Goal: Connect with others: Connect with others

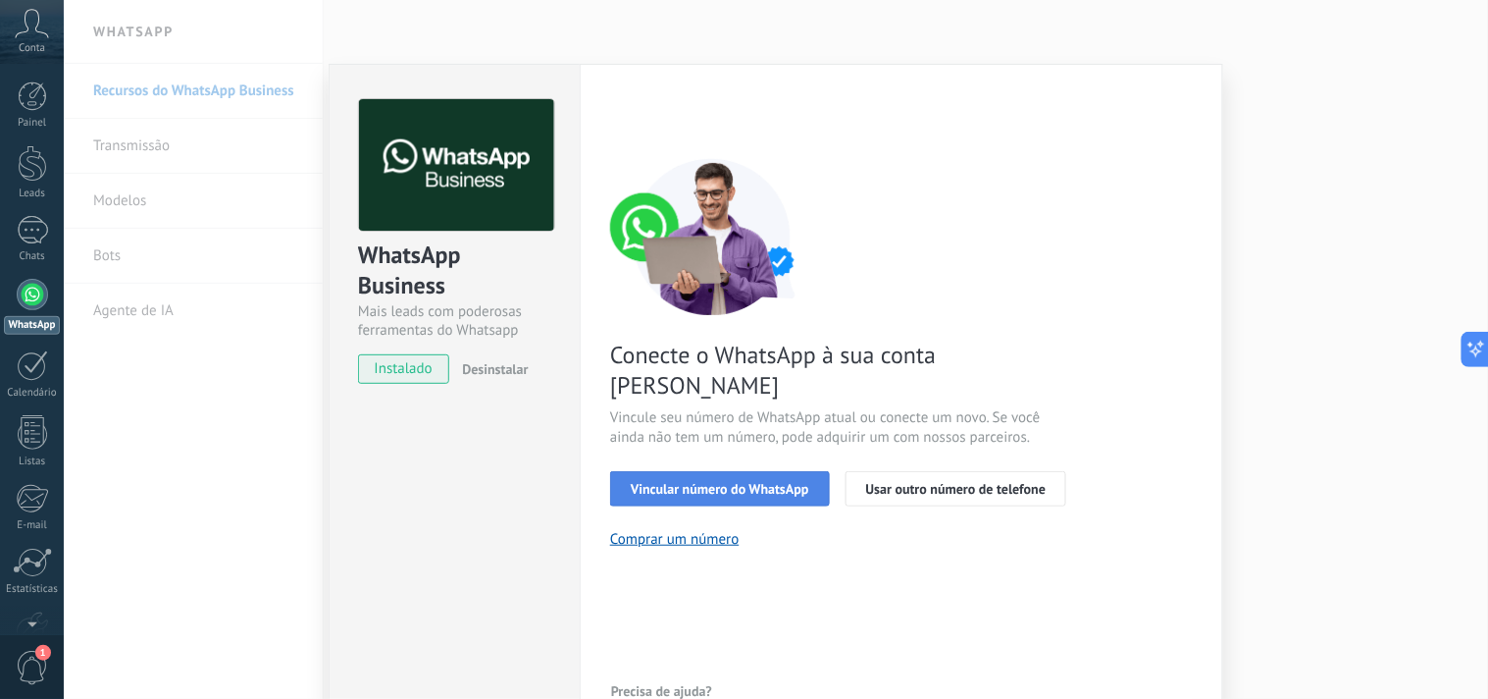
click at [758, 482] on span "Vincular número do WhatsApp" at bounding box center [720, 489] width 179 height 14
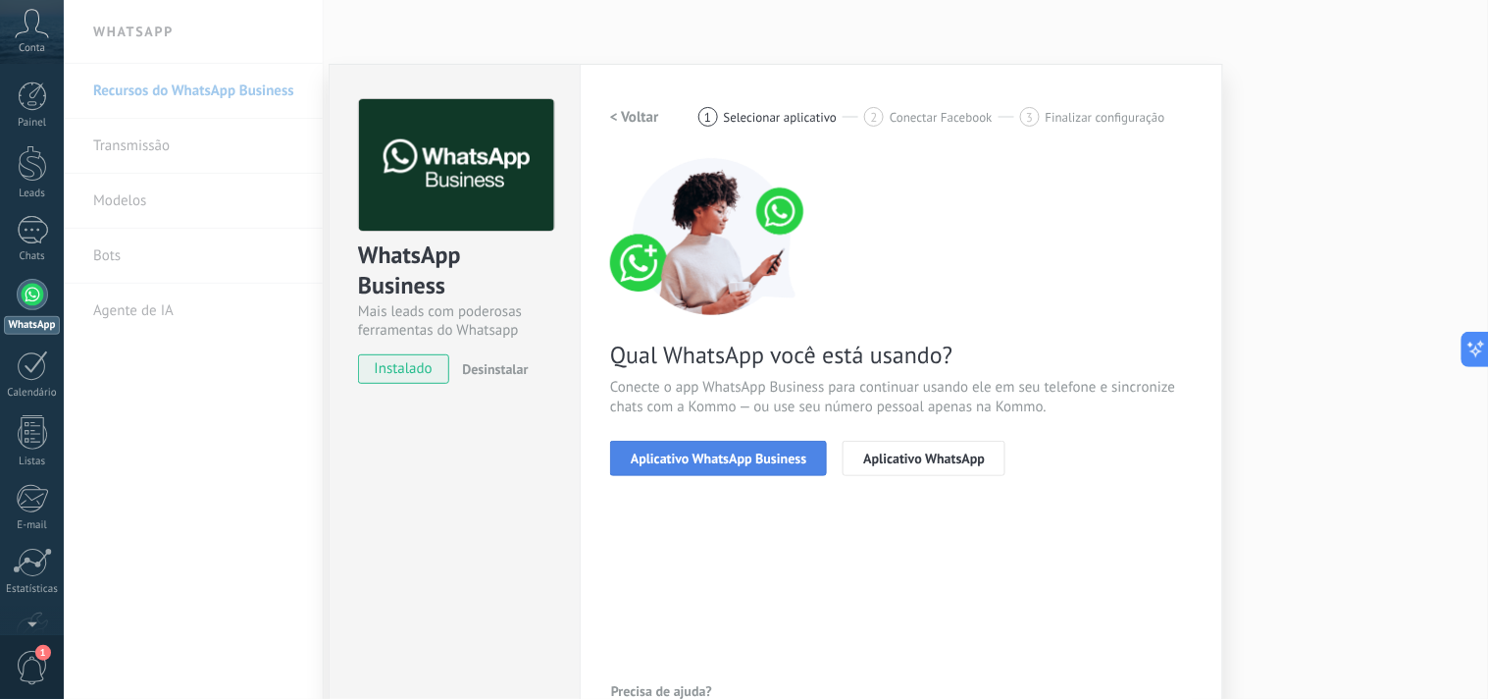
click at [736, 451] on span "Aplicativo WhatsApp Business" at bounding box center [719, 458] width 176 height 14
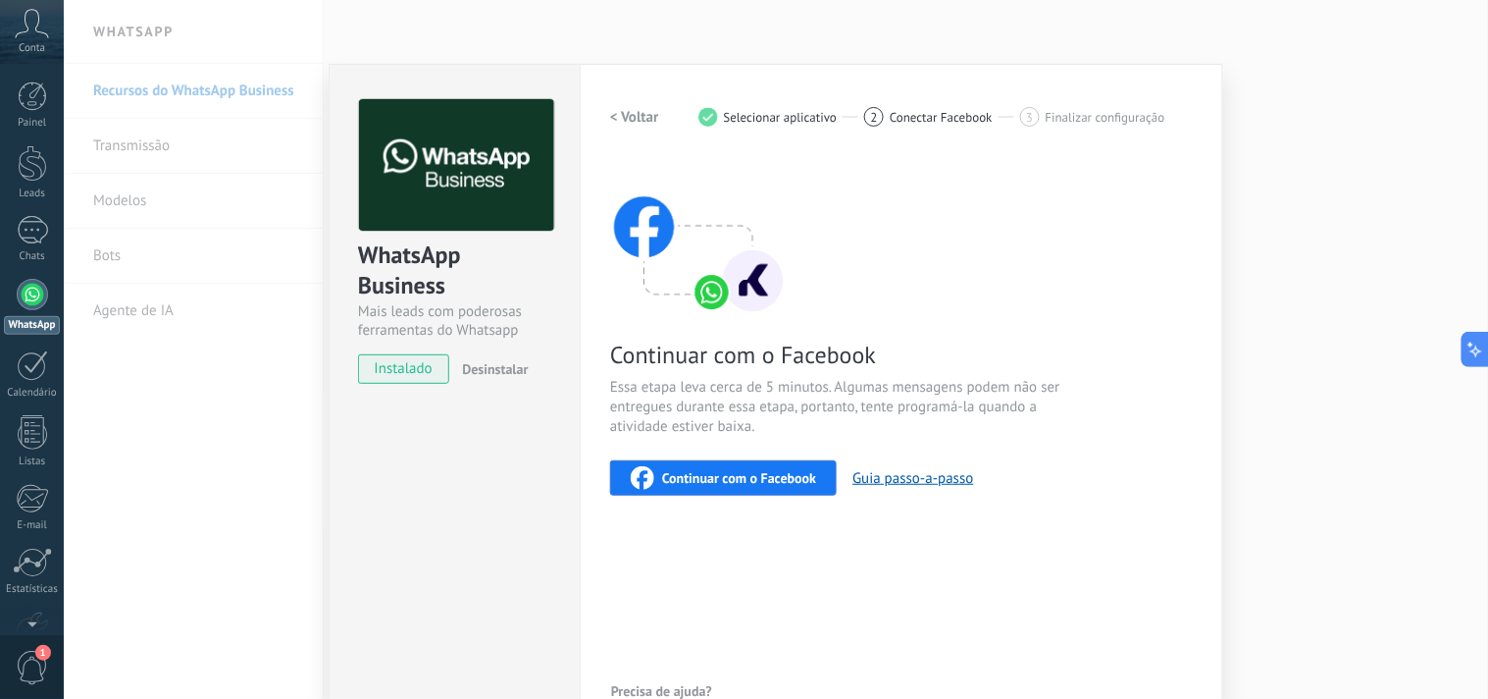
click at [719, 487] on div "Continuar com o Facebook" at bounding box center [723, 478] width 185 height 24
